Goal: Transaction & Acquisition: Purchase product/service

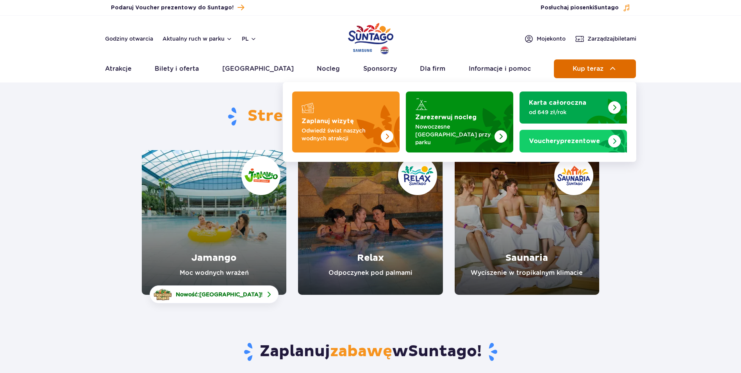
click at [608, 71] on img at bounding box center [612, 68] width 9 height 9
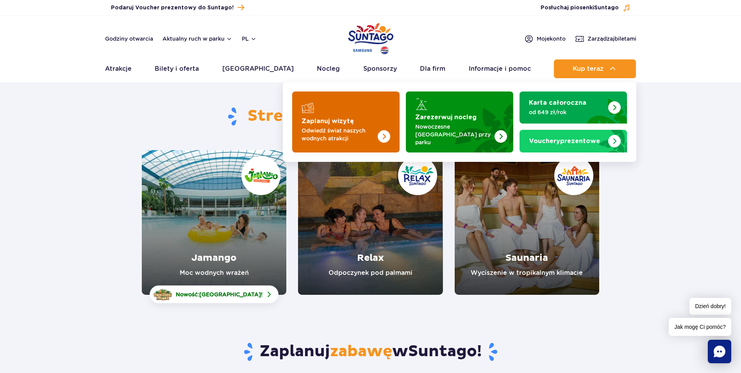
click at [374, 115] on img "Zaplanuj wizytę" at bounding box center [369, 121] width 62 height 61
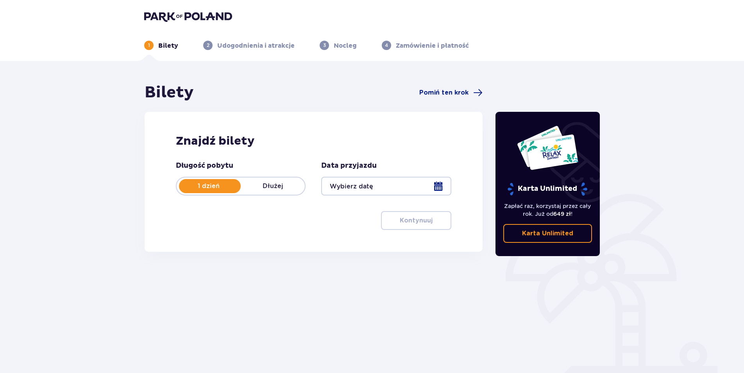
click at [367, 181] on div at bounding box center [386, 186] width 130 height 19
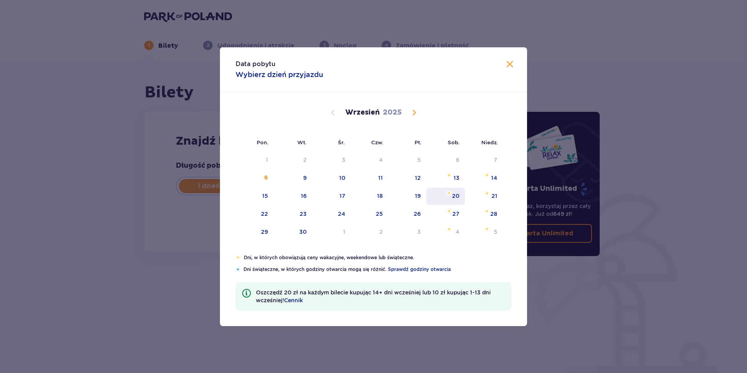
click at [458, 197] on div "20" at bounding box center [455, 196] width 7 height 8
type input "20.09.25"
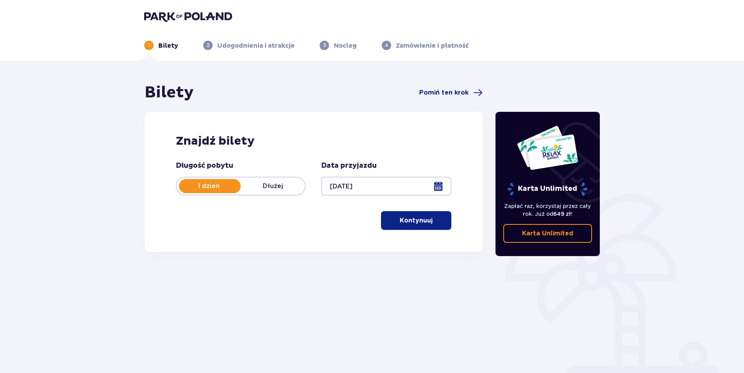
scroll to position [28, 0]
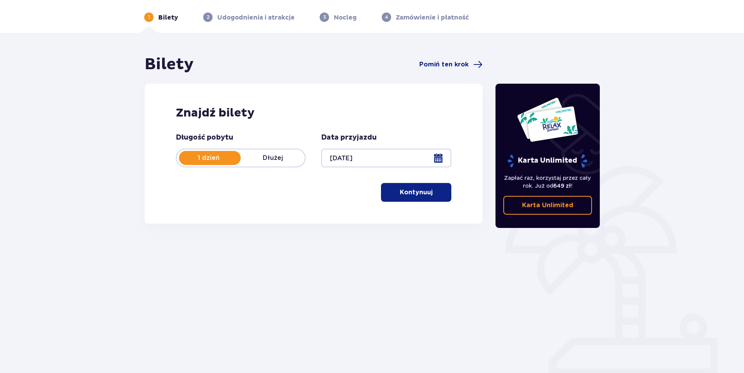
click at [429, 199] on button "Kontynuuj" at bounding box center [416, 192] width 70 height 19
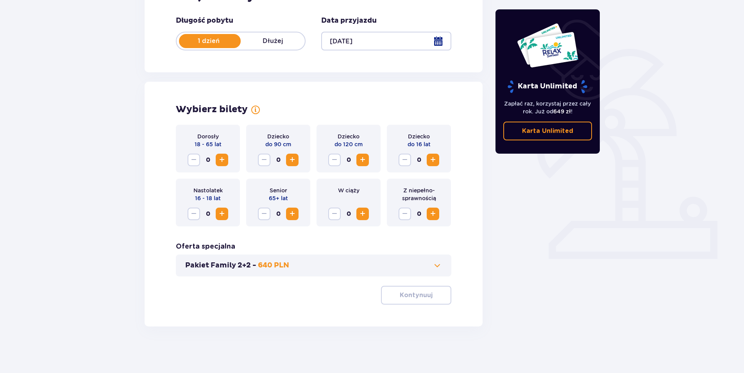
scroll to position [145, 0]
click at [231, 159] on div "Dorosły 18 - 65 lat 0" at bounding box center [208, 148] width 64 height 48
click at [224, 162] on span "Increase" at bounding box center [221, 159] width 9 height 9
click at [222, 162] on span "Increase" at bounding box center [221, 159] width 9 height 9
click at [428, 294] on button "Kontynuuj" at bounding box center [416, 294] width 70 height 19
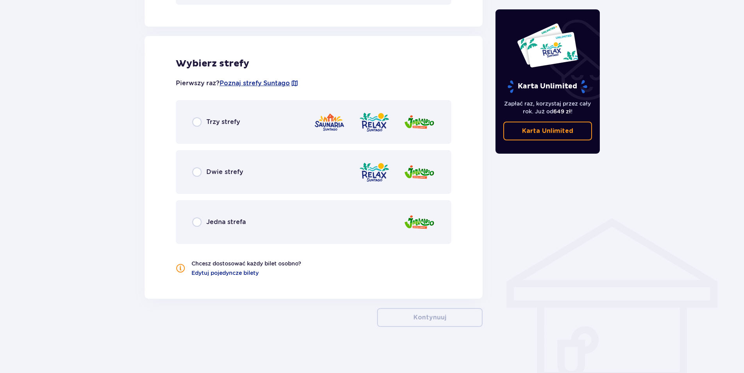
scroll to position [417, 0]
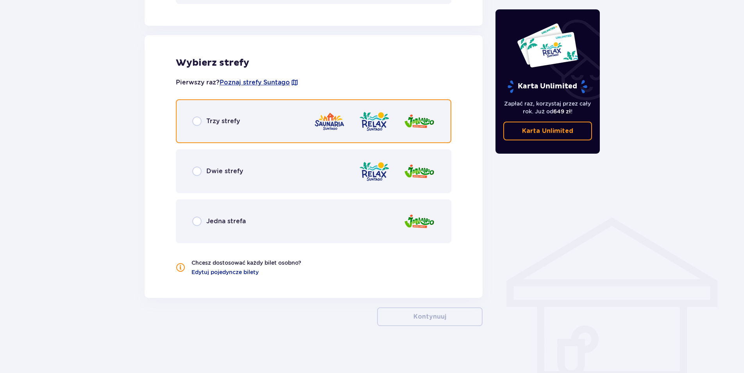
click at [200, 120] on input "radio" at bounding box center [196, 120] width 9 height 9
radio input "true"
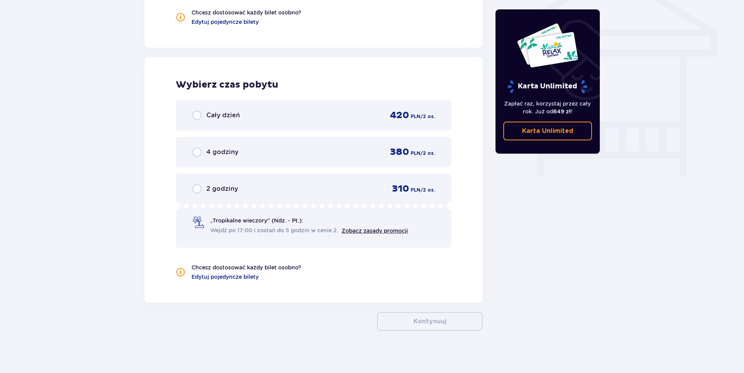
scroll to position [672, 0]
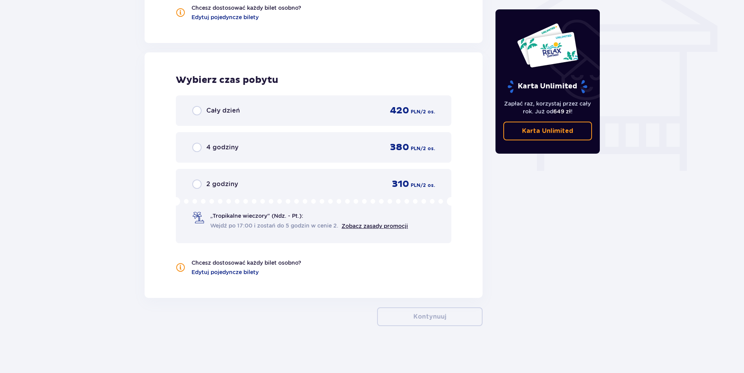
click at [242, 110] on div "Cały dzień 420 PLN / 2 os." at bounding box center [313, 111] width 243 height 12
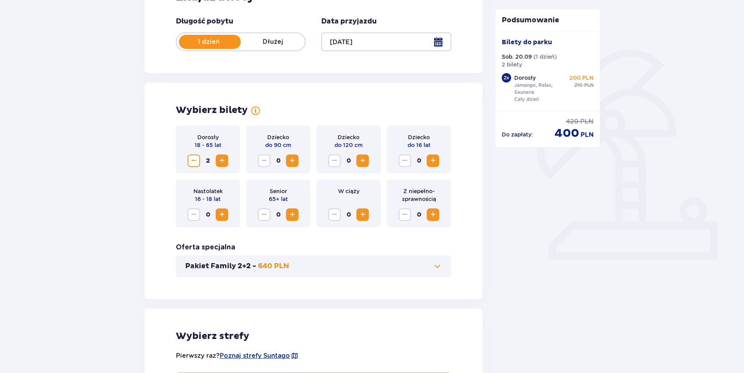
scroll to position [91, 0]
